Goal: Task Accomplishment & Management: Manage account settings

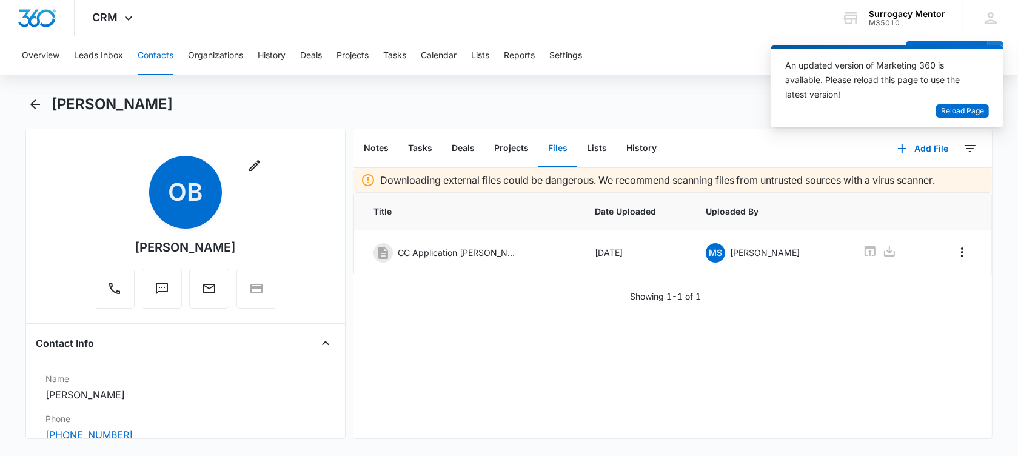
scroll to position [403, 0]
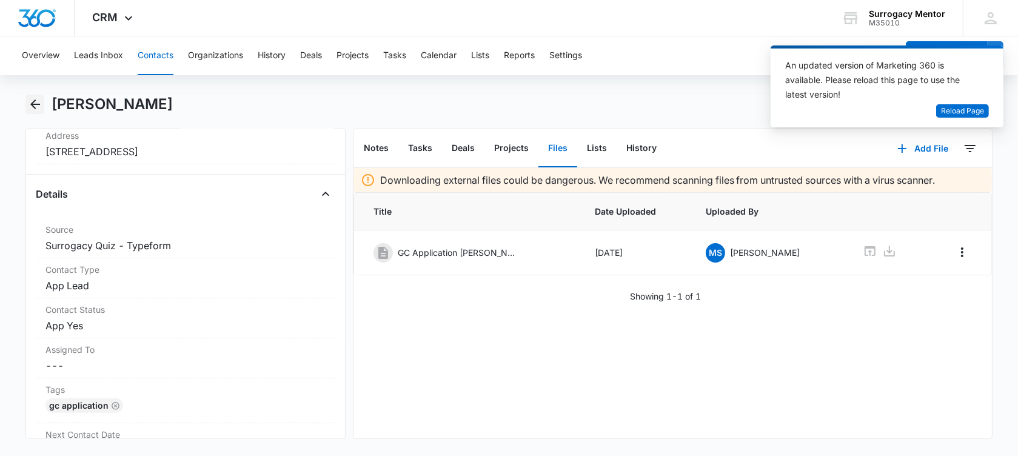
click at [36, 104] on icon "Back" at bounding box center [35, 104] width 10 height 10
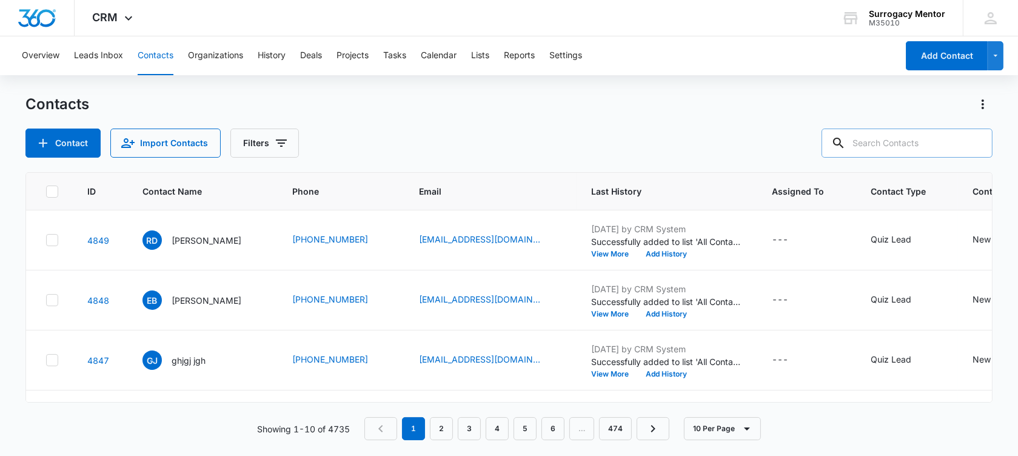
click at [885, 144] on input "text" at bounding box center [907, 143] width 171 height 29
type input "[PERSON_NAME]"
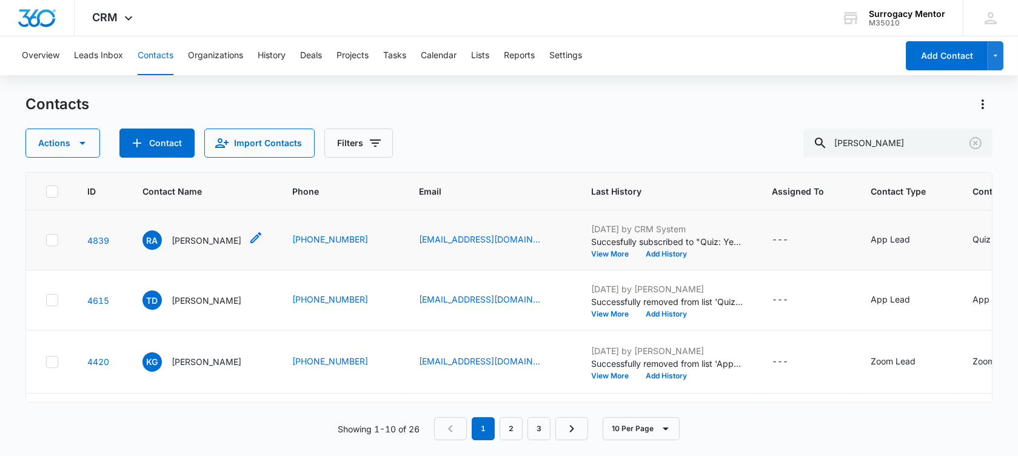
click at [210, 240] on p "[PERSON_NAME]" at bounding box center [207, 240] width 70 height 13
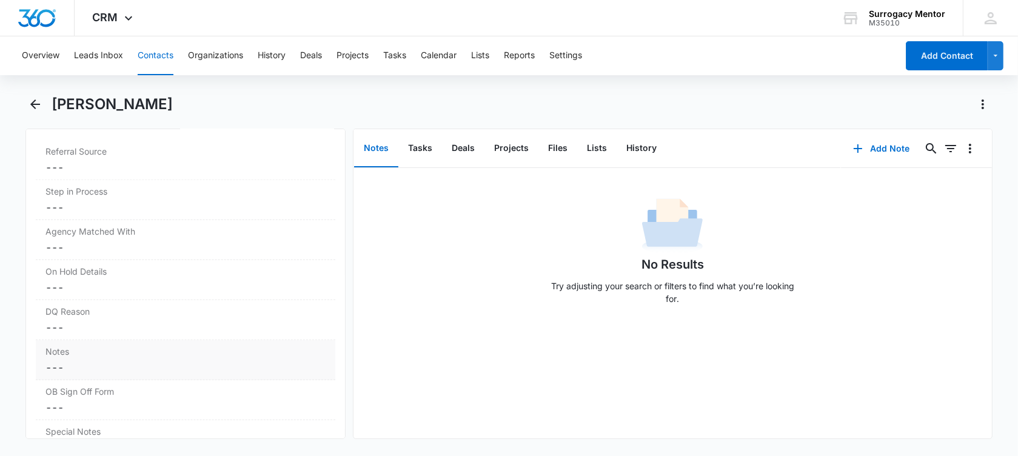
scroll to position [985, 0]
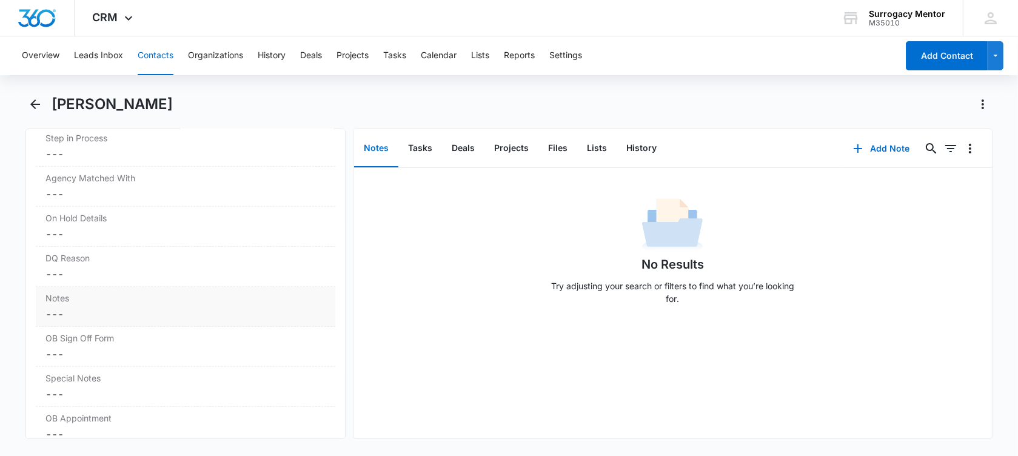
click at [89, 307] on dd "Cancel Save Changes ---" at bounding box center [185, 314] width 280 height 15
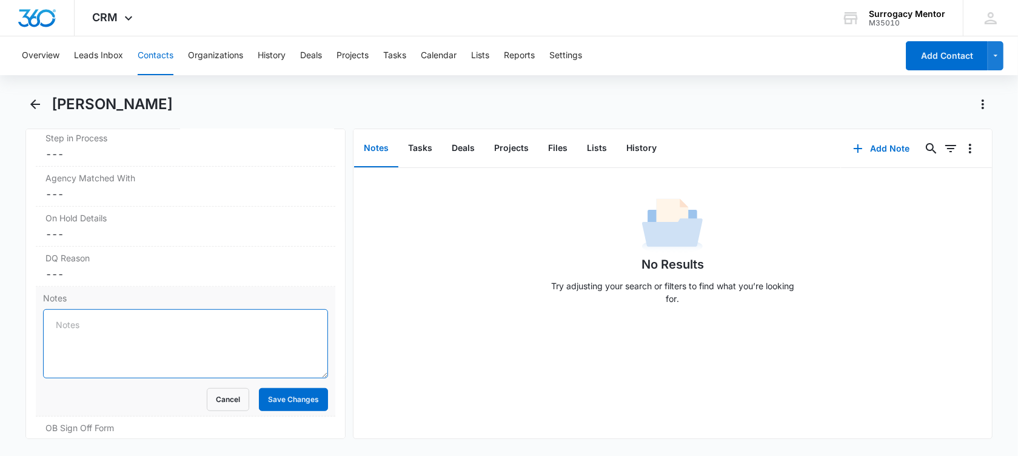
click at [124, 320] on textarea "Notes" at bounding box center [185, 343] width 285 height 69
paste textarea "1) age 31. 2) single. 3) BMI 27.4 4) 2 deliveries 5) no insurance. 6) did not g…"
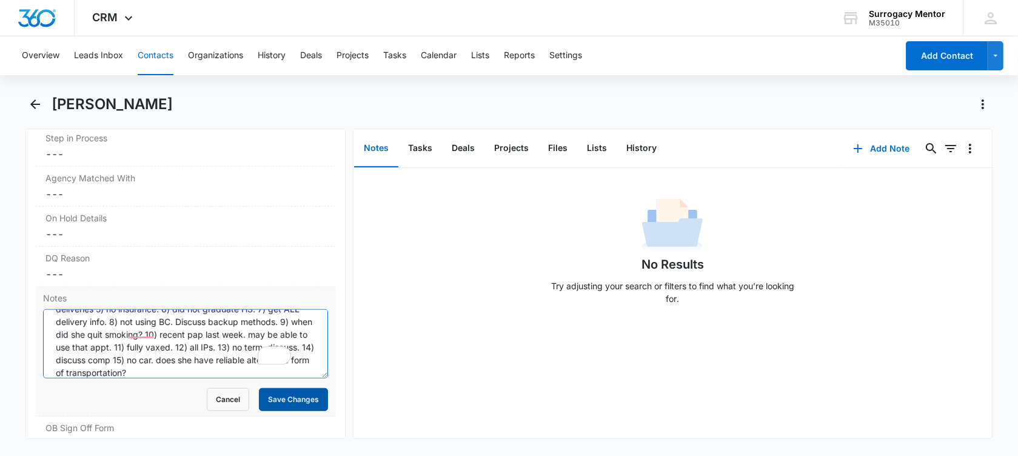
scroll to position [28, 0]
type textarea "1) age 31. 2) single. 3) BMI 27.4 4) 2 deliveries 5) no insurance. 6) did not g…"
click at [289, 396] on button "Save Changes" at bounding box center [293, 399] width 69 height 23
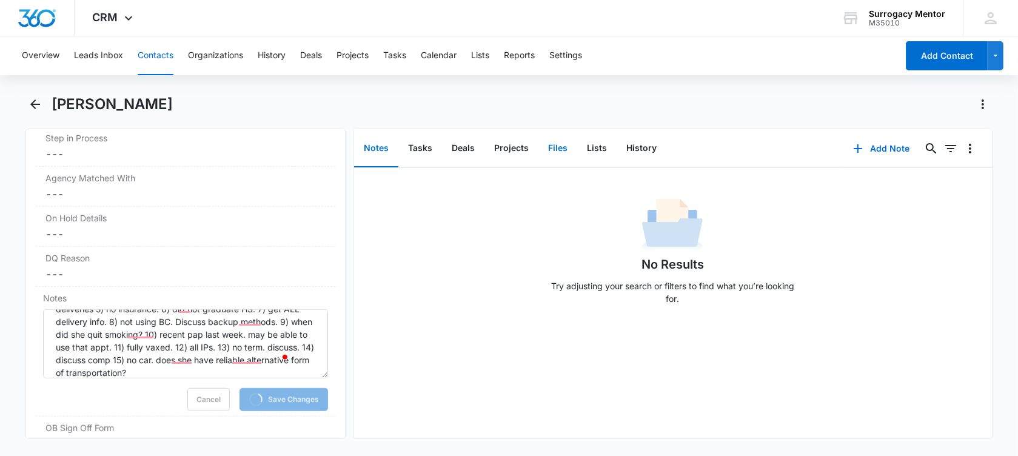
drag, startPoint x: 549, startPoint y: 152, endPoint x: 554, endPoint y: 139, distance: 14.2
click at [544, 145] on button "Files" at bounding box center [557, 149] width 39 height 38
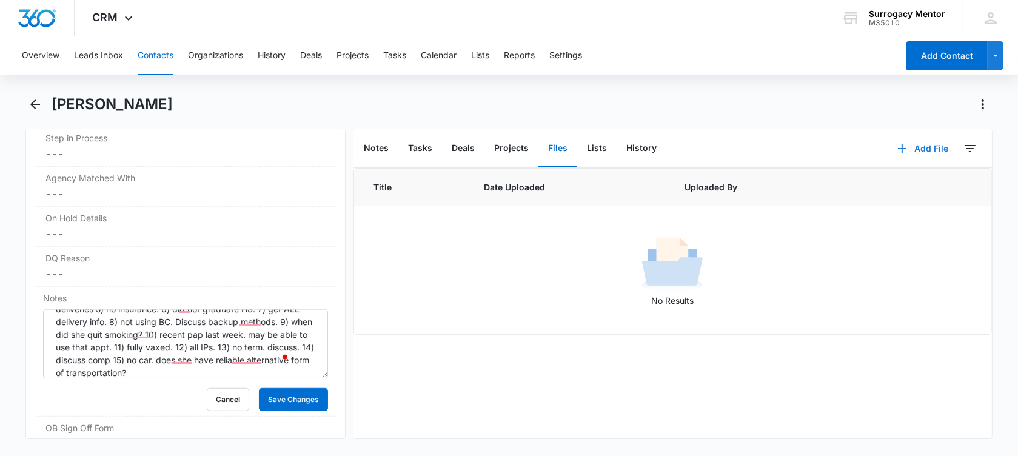
click at [921, 149] on button "Add File" at bounding box center [922, 148] width 75 height 29
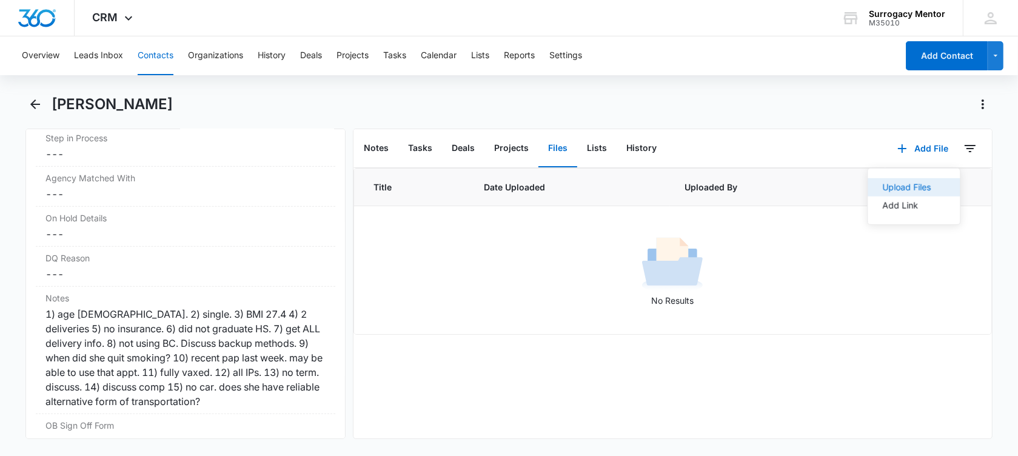
click at [892, 188] on div "Upload Files" at bounding box center [906, 187] width 49 height 8
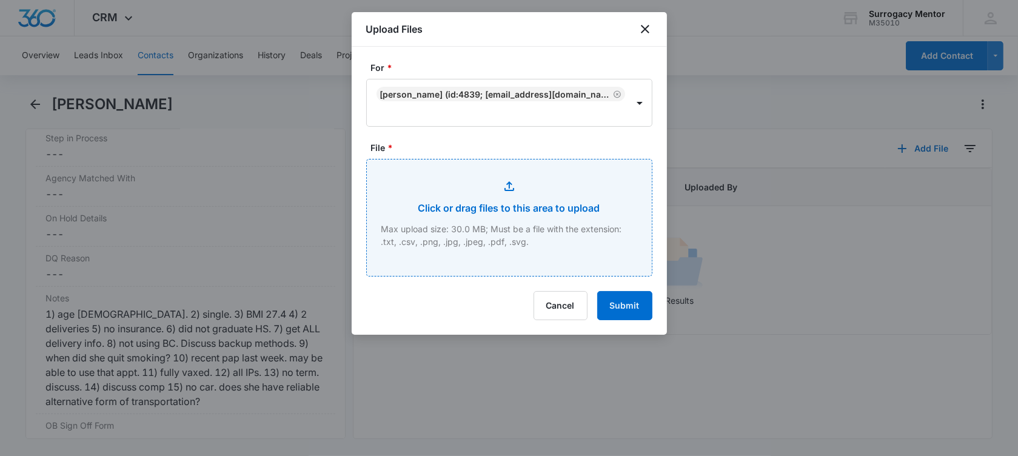
click at [536, 243] on input "File *" at bounding box center [509, 217] width 285 height 116
type input "C:\fakepath\GC Application Rebecca Arana.pdf"
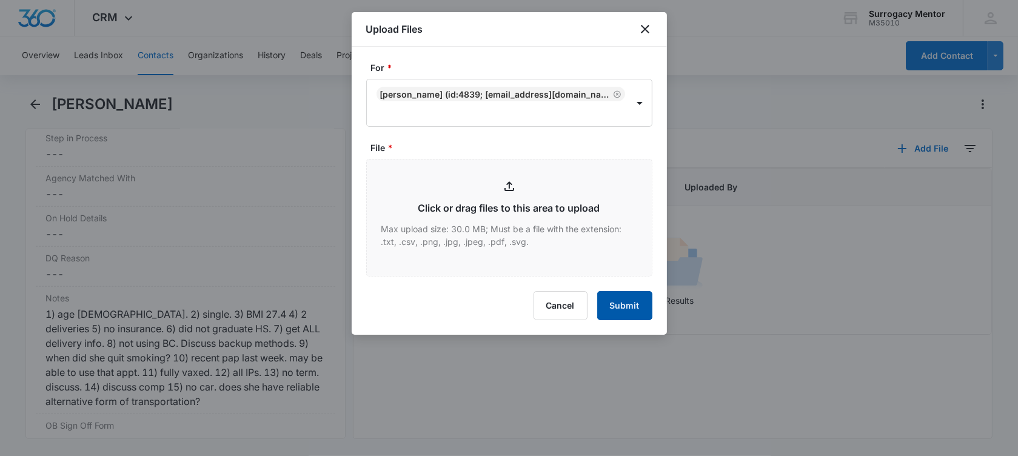
click at [621, 303] on button "Submit" at bounding box center [624, 305] width 55 height 29
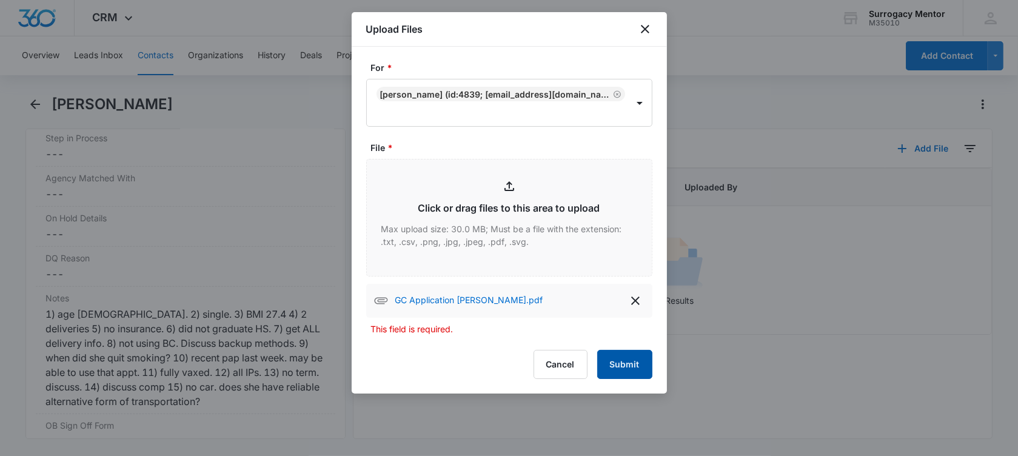
click at [629, 362] on button "Submit" at bounding box center [624, 364] width 55 height 29
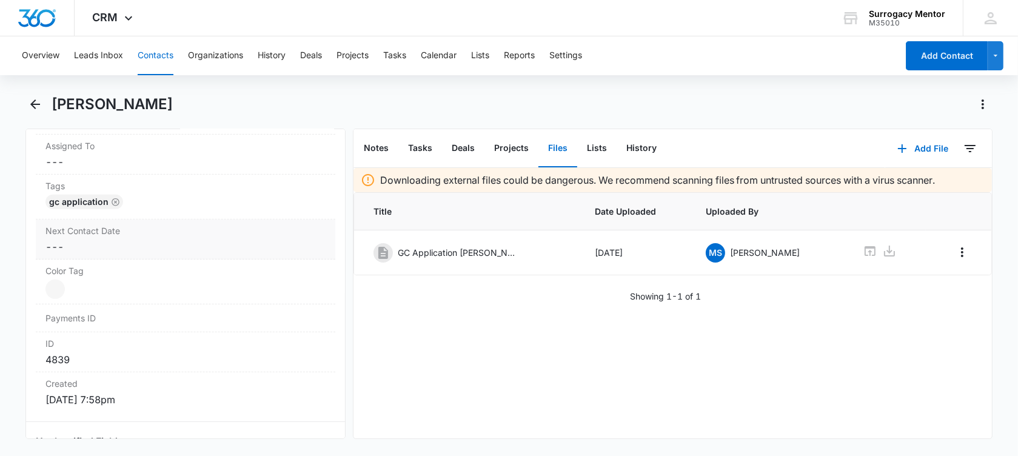
scroll to position [455, 0]
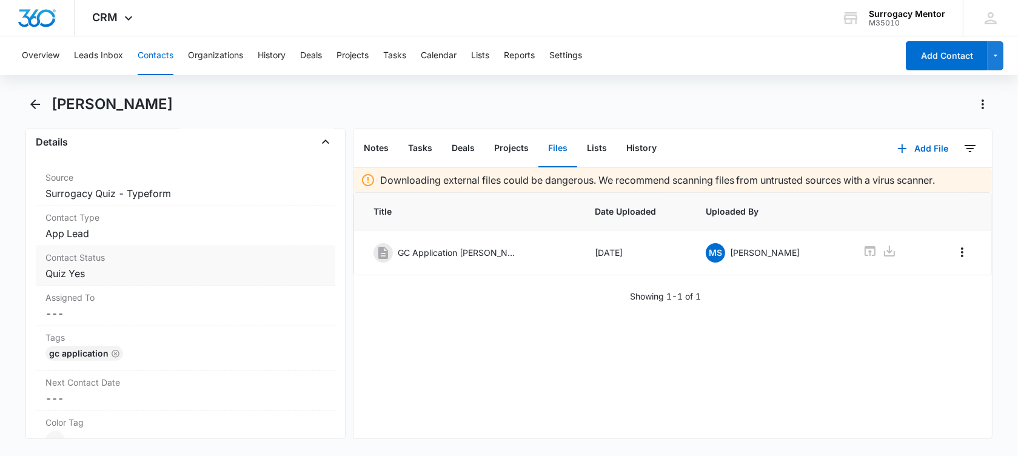
click at [124, 280] on div "Contact Status Cancel Save Changes Quiz Yes" at bounding box center [186, 266] width 300 height 40
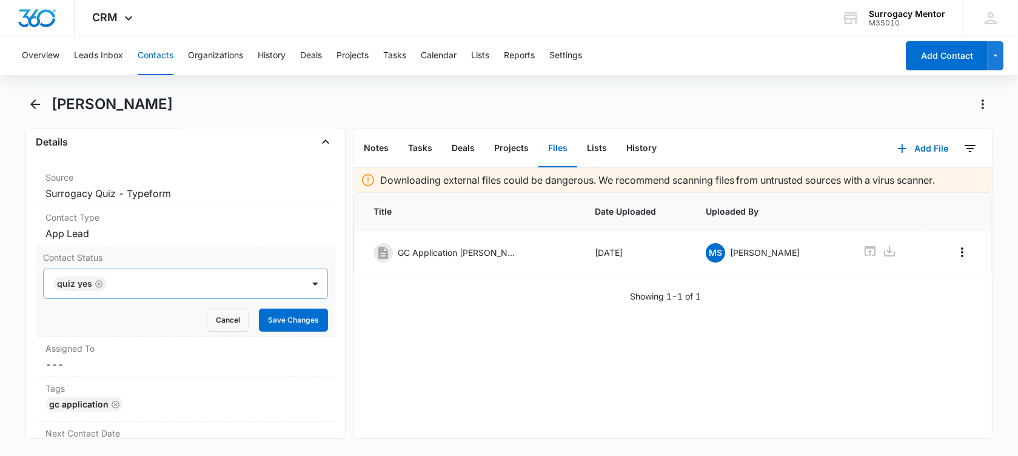
click at [97, 280] on icon "Remove Quiz Yes" at bounding box center [99, 284] width 8 height 9
click at [97, 280] on div at bounding box center [171, 283] width 233 height 17
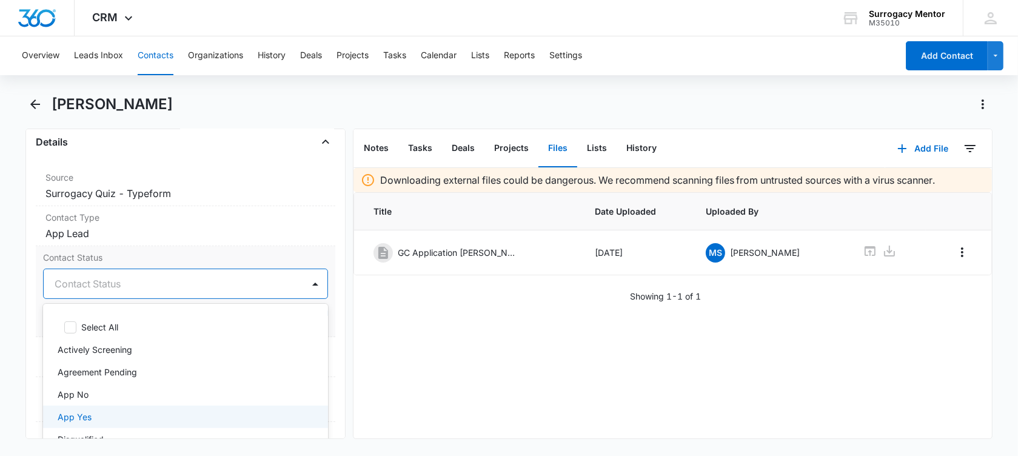
click at [139, 412] on div "App Yes" at bounding box center [184, 416] width 253 height 13
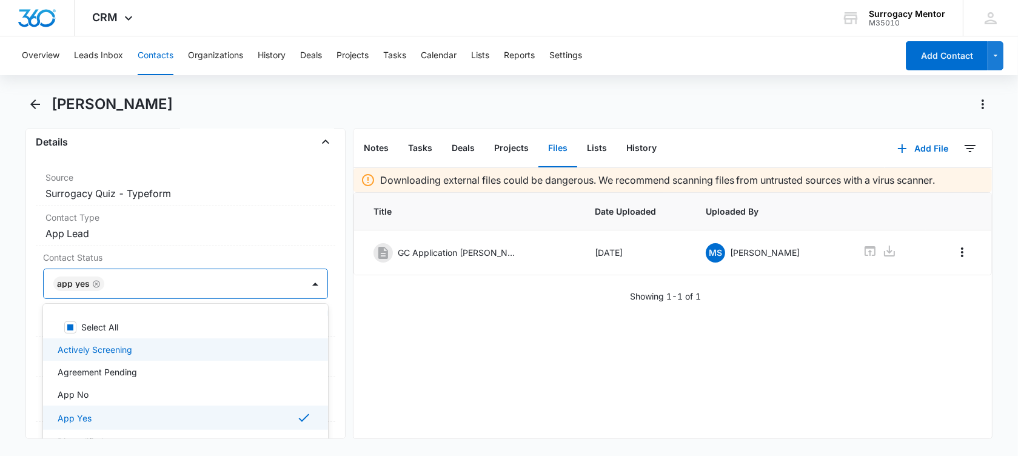
click at [15, 322] on main "Rebecca Arana Remove RA Rebecca Arana Contact Info Name Cancel Save Changes Reb…" at bounding box center [509, 274] width 1018 height 359
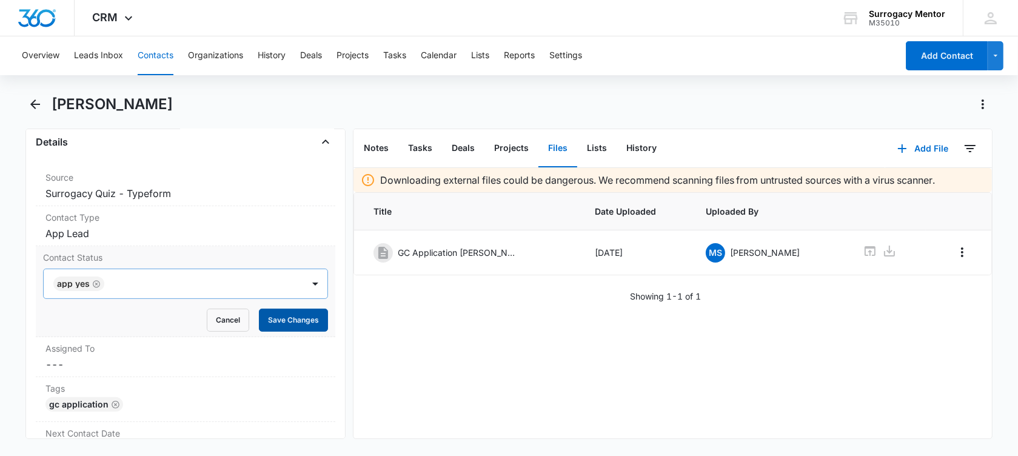
click at [293, 320] on button "Save Changes" at bounding box center [293, 320] width 69 height 23
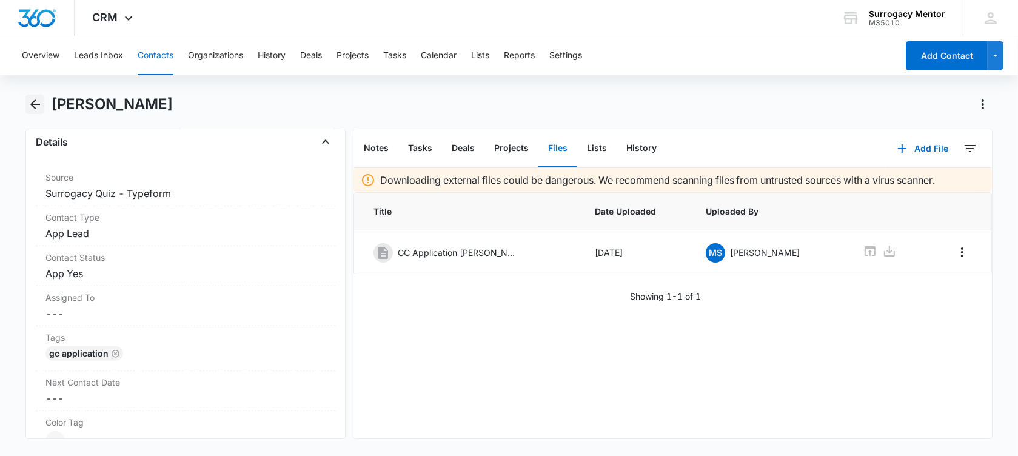
click at [37, 106] on icon "Back" at bounding box center [35, 104] width 15 height 15
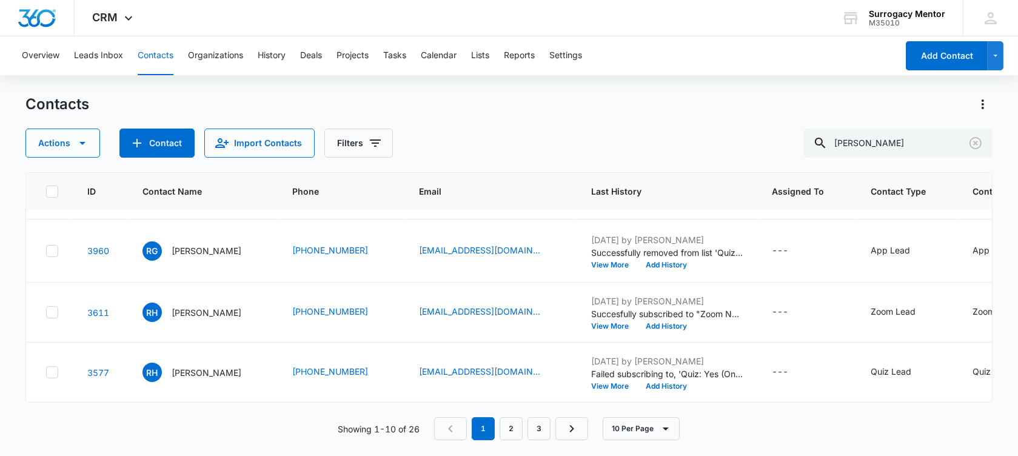
scroll to position [379, 0]
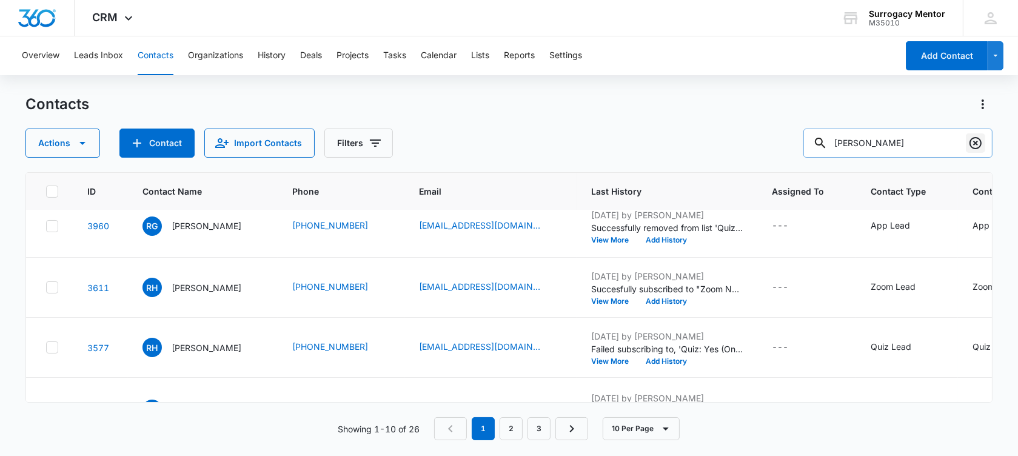
click at [972, 144] on icon "Clear" at bounding box center [975, 143] width 15 height 15
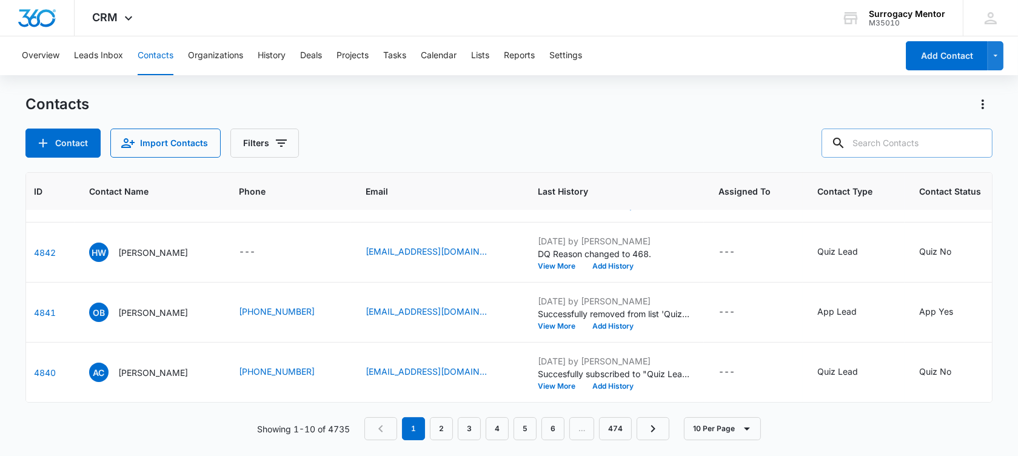
scroll to position [455, 67]
